Goal: Task Accomplishment & Management: Use online tool/utility

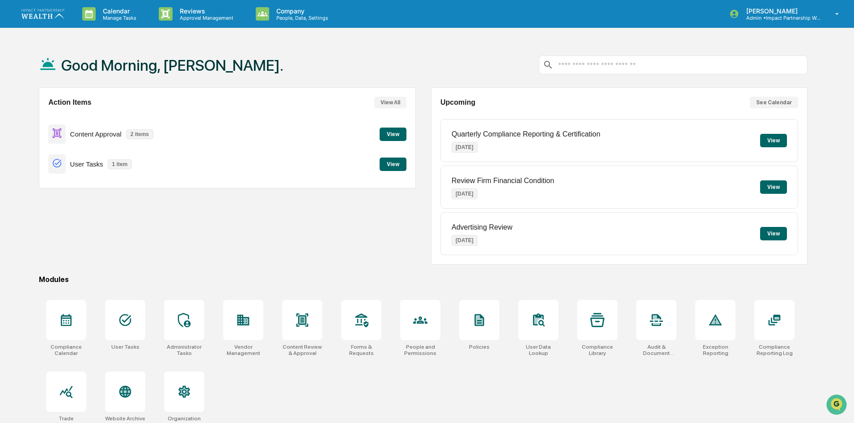
click at [388, 168] on button "View" at bounding box center [393, 163] width 27 height 13
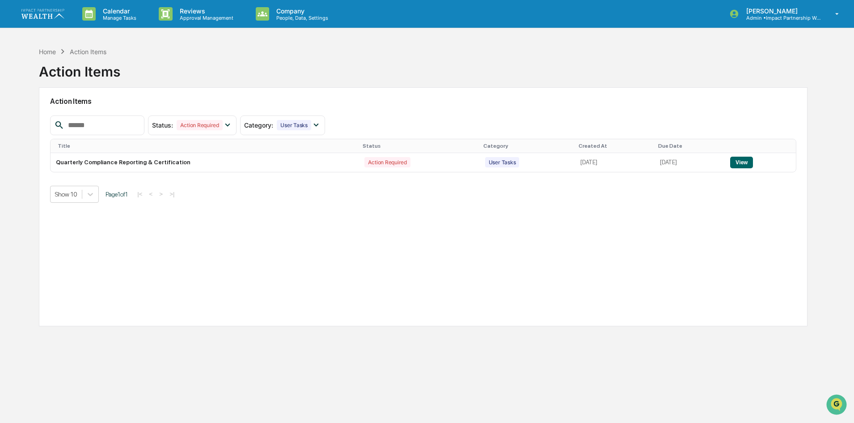
click at [52, 13] on img at bounding box center [42, 13] width 43 height 9
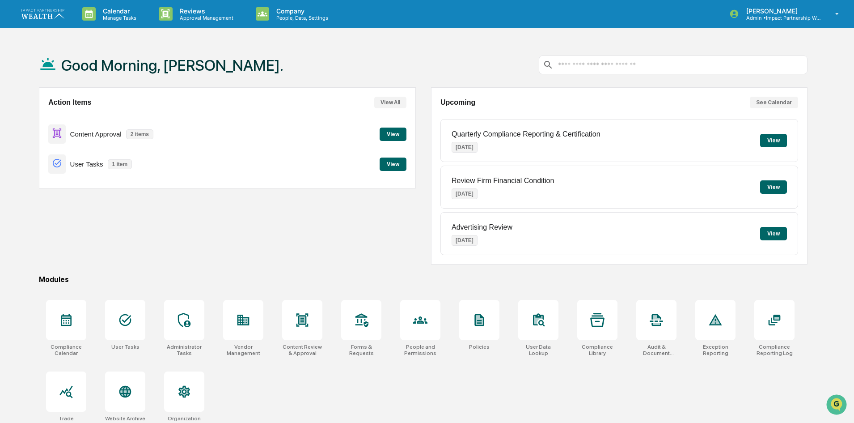
click at [398, 132] on button "View" at bounding box center [393, 133] width 27 height 13
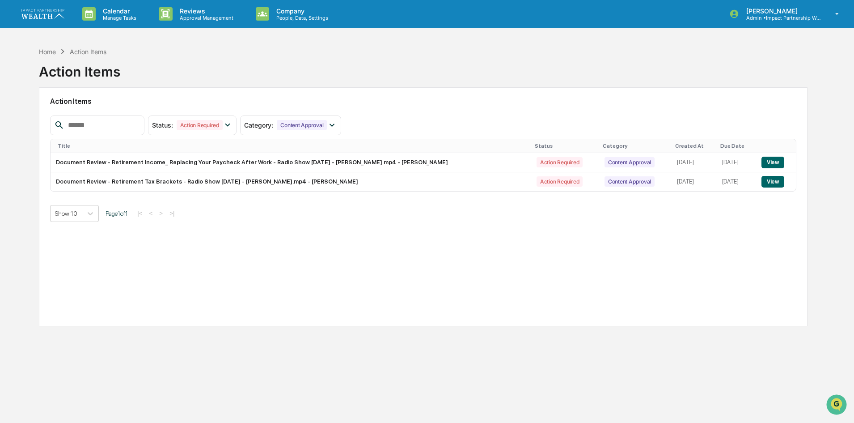
click at [50, 16] on img at bounding box center [42, 13] width 43 height 9
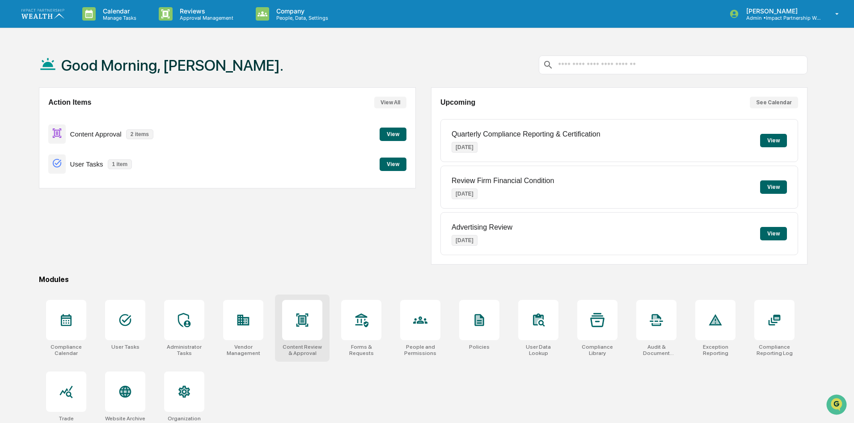
click at [309, 328] on div at bounding box center [302, 320] width 40 height 40
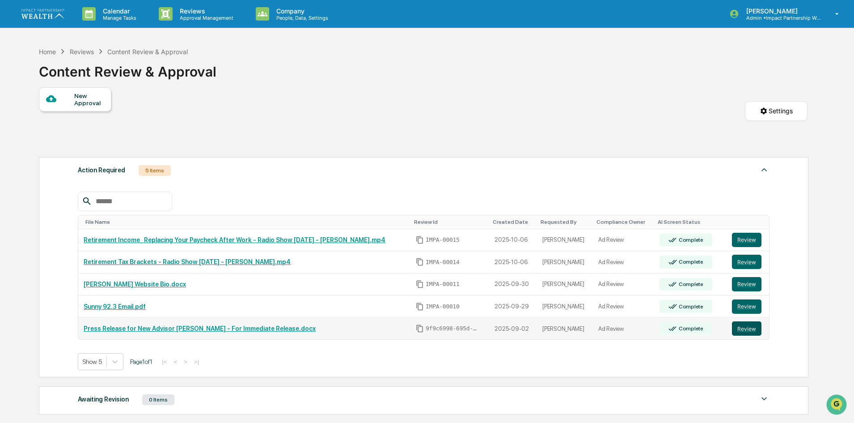
click at [743, 326] on button "Review" at bounding box center [747, 328] width 30 height 14
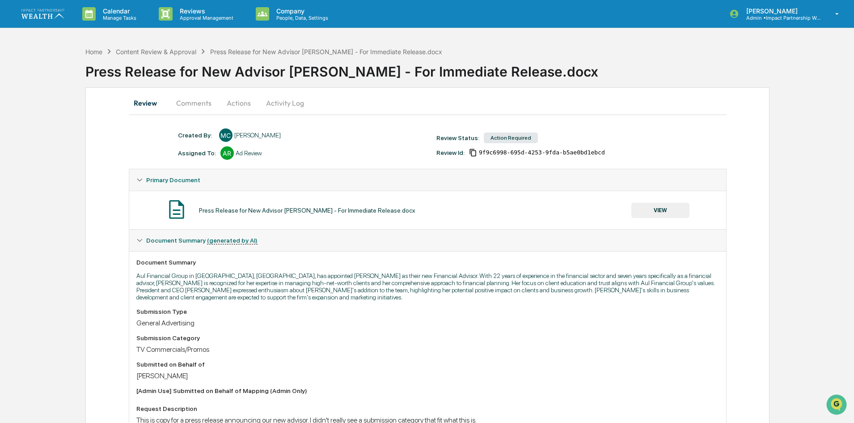
click at [192, 97] on button "Comments" at bounding box center [194, 102] width 50 height 21
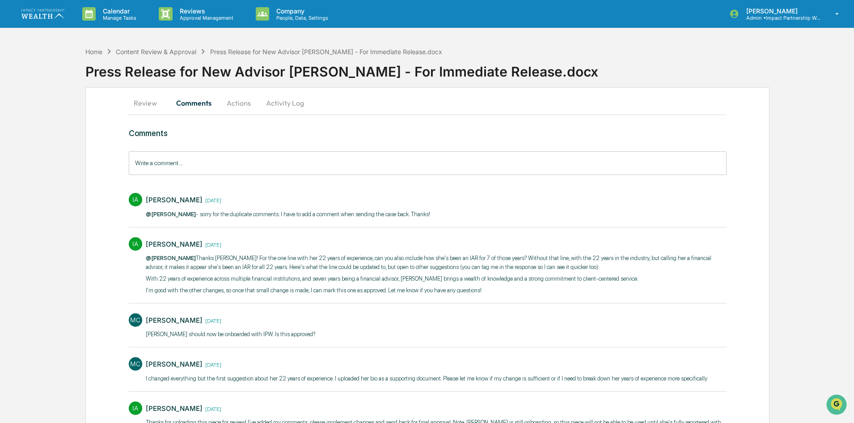
click at [144, 105] on button "Review" at bounding box center [149, 102] width 40 height 21
